Goal: Task Accomplishment & Management: Manage account settings

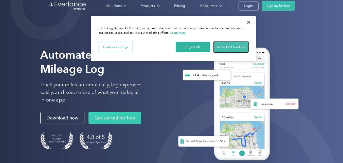
click at [227, 46] on button "Accept All Cookies" at bounding box center [231, 47] width 34 height 11
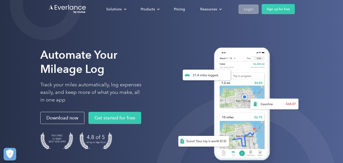
click at [253, 9] on link "Login" at bounding box center [249, 9] width 20 height 9
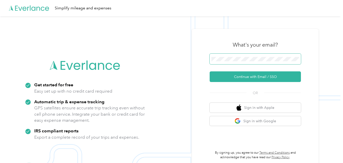
click at [210, 71] on button "Continue with Email / SSO" at bounding box center [255, 76] width 91 height 11
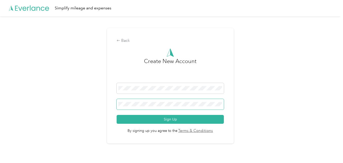
click at [117, 115] on button "Sign Up" at bounding box center [170, 119] width 107 height 9
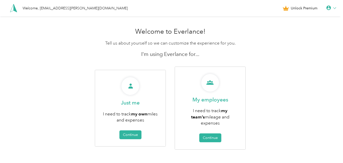
click at [334, 8] on div at bounding box center [331, 8] width 10 height 5
click at [313, 19] on div "Personal Settings" at bounding box center [314, 17] width 57 height 11
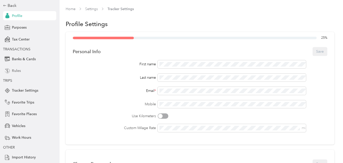
scroll to position [35, 0]
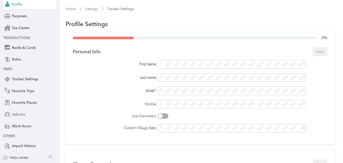
click at [21, 116] on span "Vehicles" at bounding box center [18, 114] width 13 height 5
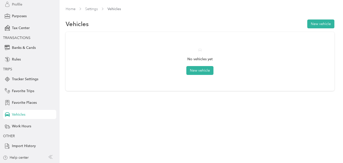
click at [22, 4] on span "Profile" at bounding box center [17, 4] width 10 height 5
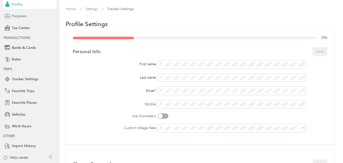
click at [22, 18] on span "Purposes" at bounding box center [19, 15] width 15 height 5
